Goal: Obtain resource: Obtain resource

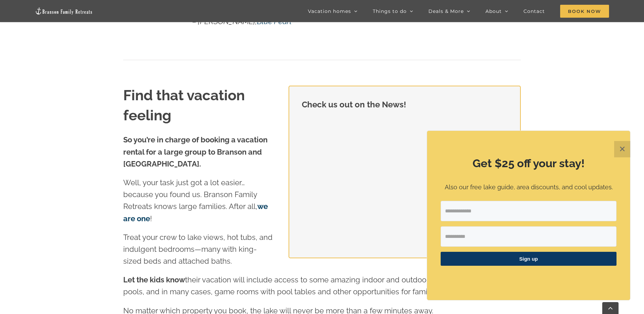
scroll to position [712, 0]
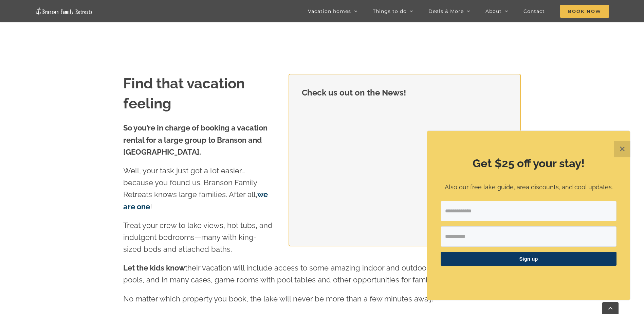
click at [626, 147] on button "✕" at bounding box center [622, 149] width 16 height 16
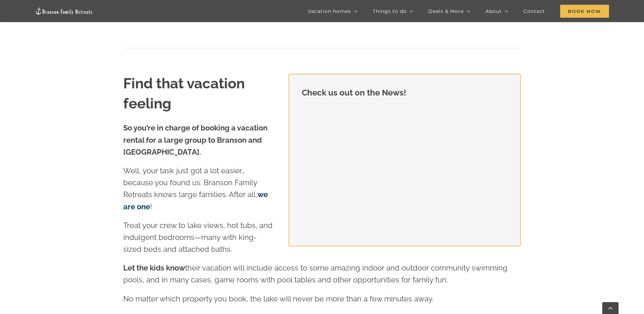
drag, startPoint x: 643, startPoint y: 106, endPoint x: 643, endPoint y: 115, distance: 9.2
click at [643, 115] on div "Check us out on the News! Find that vacation feeling So you’re in charge of boo…" at bounding box center [322, 254] width 644 height 361
drag, startPoint x: 643, startPoint y: 122, endPoint x: 644, endPoint y: 128, distance: 6.3
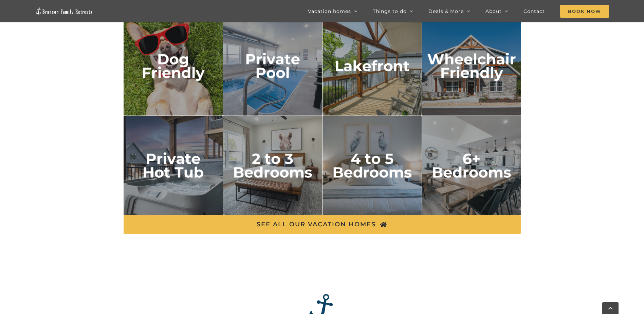
scroll to position [1169, 0]
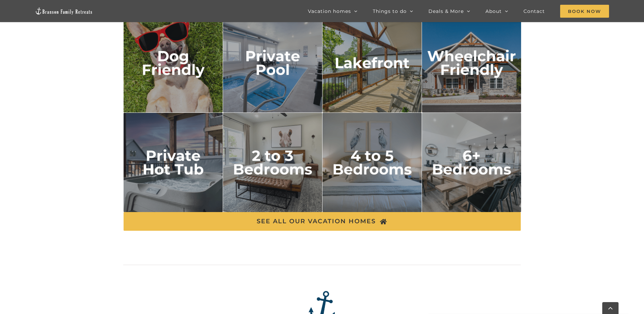
click at [282, 162] on img "2 to 3 bedrooms" at bounding box center [272, 162] width 99 height 99
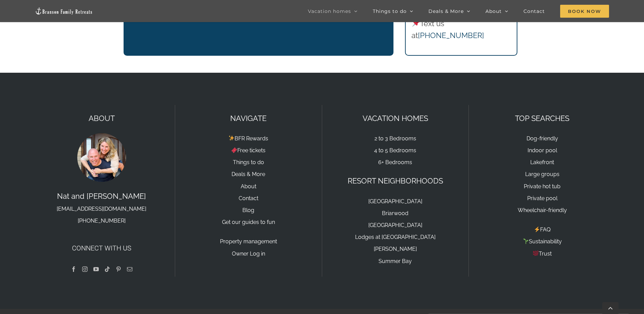
scroll to position [1193, 0]
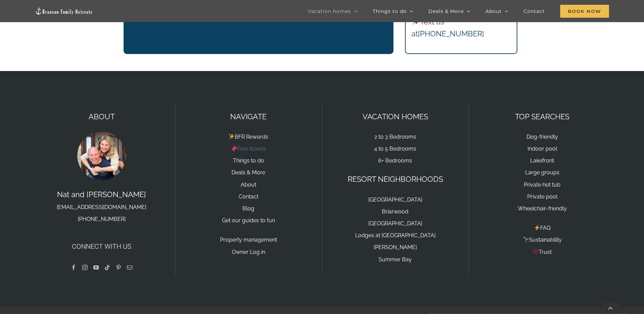
click at [255, 145] on link "Free tickets" at bounding box center [248, 148] width 34 height 6
